Goal: Task Accomplishment & Management: Understand process/instructions

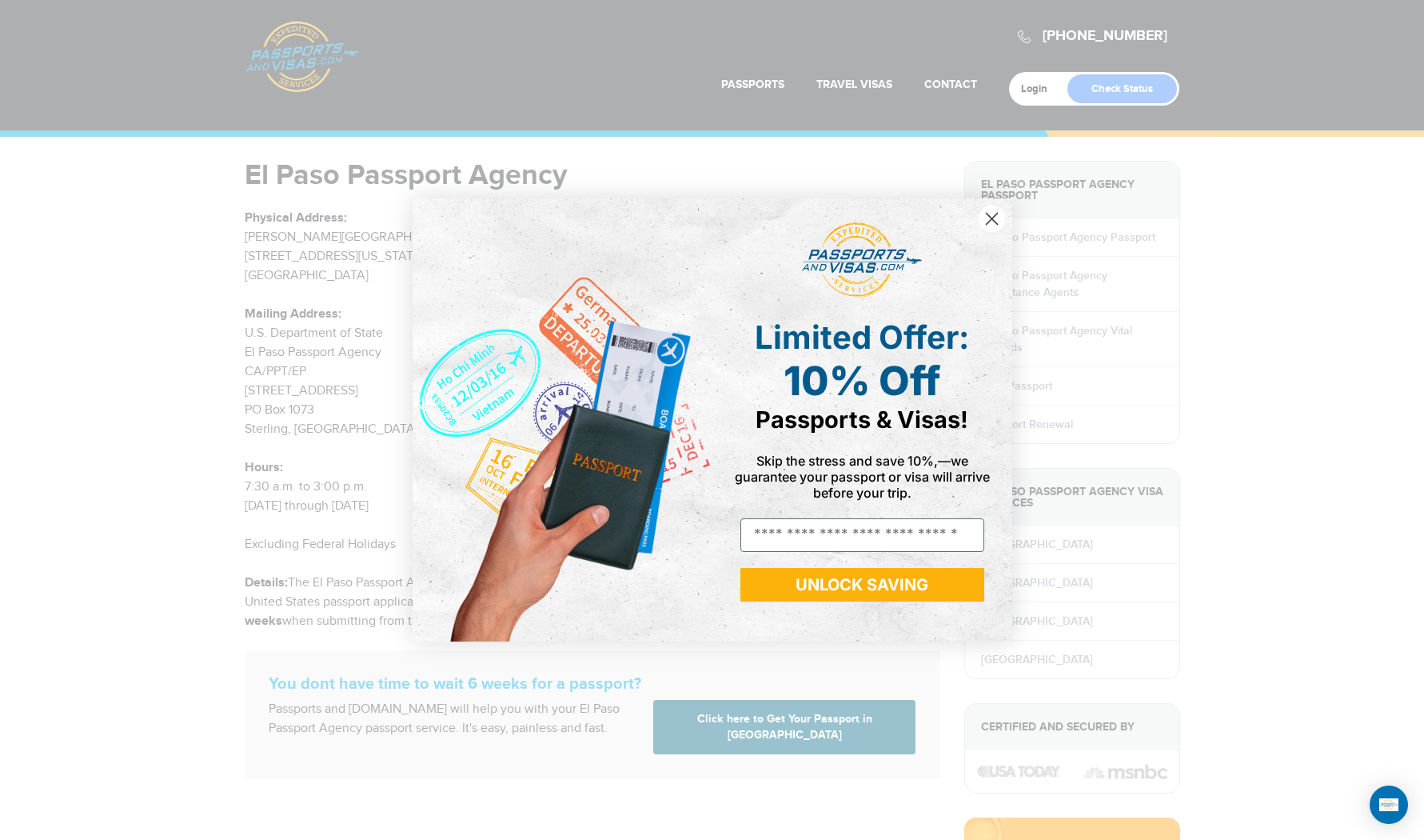
click at [992, 218] on circle "Close dialog" at bounding box center [992, 219] width 26 height 26
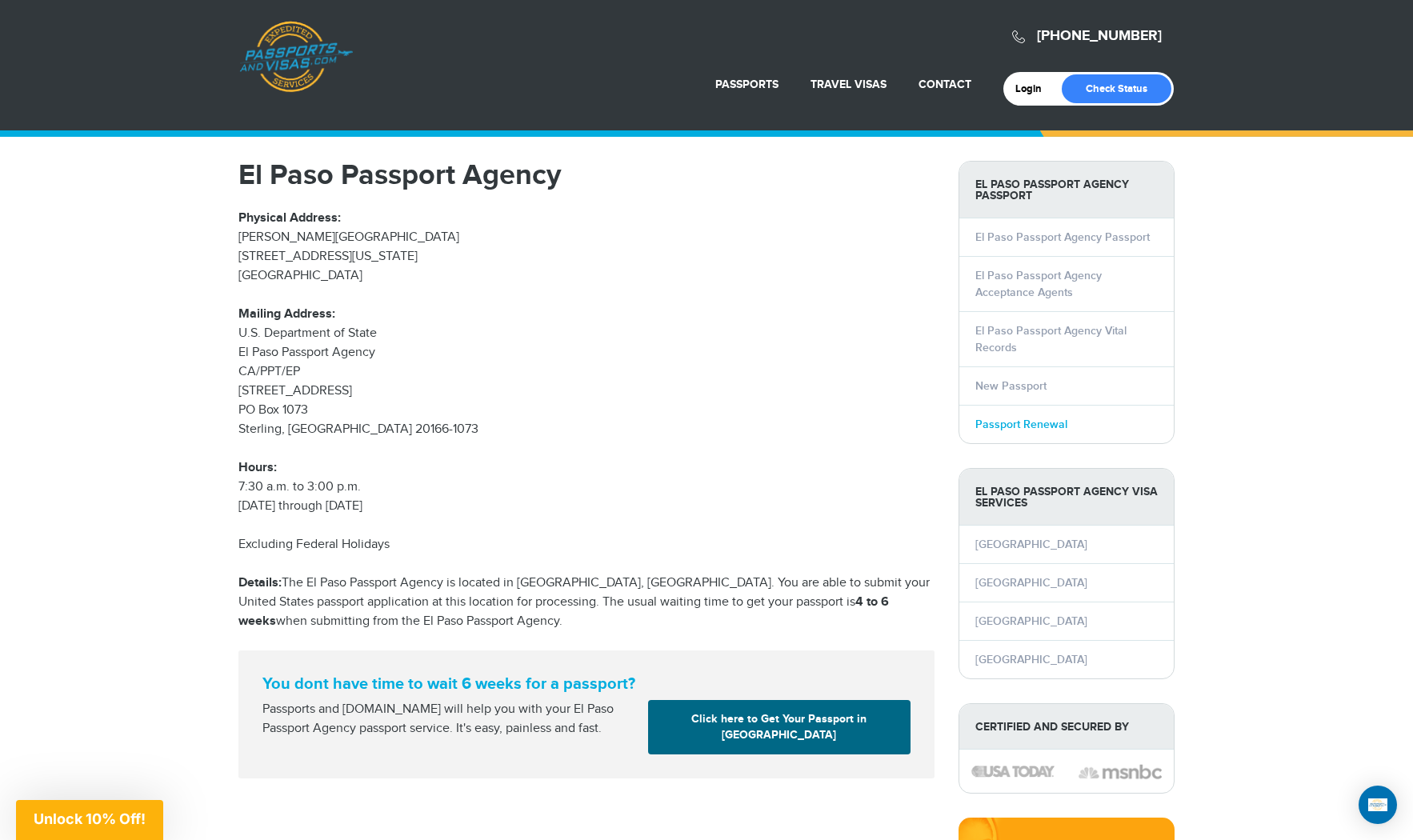
click at [1009, 424] on link "Passport Renewal" at bounding box center [1021, 424] width 92 height 13
click at [1014, 424] on link "Passport Renewal" at bounding box center [1021, 424] width 92 height 13
